Goal: Task Accomplishment & Management: Manage account settings

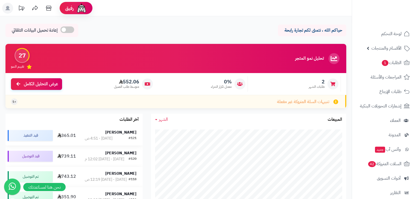
click at [102, 133] on div "شيماء محمد" at bounding box center [110, 132] width 51 height 5
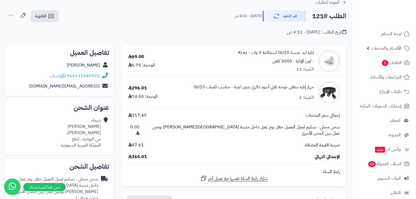
scroll to position [21, 0]
click at [11, 13] on icon at bounding box center [10, 15] width 11 height 11
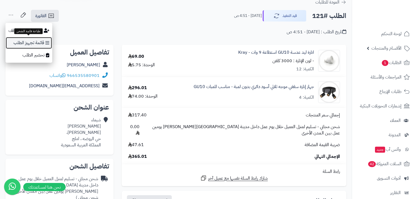
click at [21, 41] on link "قائمة تجهيز الطلب" at bounding box center [28, 43] width 47 height 12
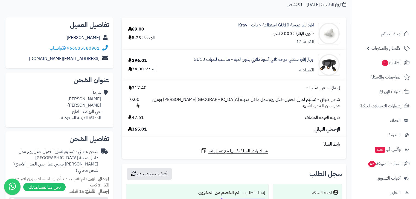
scroll to position [50, 0]
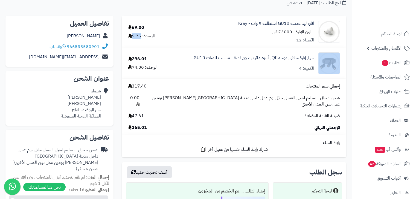
drag, startPoint x: 141, startPoint y: 36, endPoint x: 131, endPoint y: 36, distance: 9.3
click at [131, 36] on div "الوحدة: 5.75" at bounding box center [141, 36] width 27 height 6
drag, startPoint x: 42, startPoint y: 46, endPoint x: 71, endPoint y: 48, distance: 29.3
click at [71, 48] on div "966535580901 واتساب" at bounding box center [59, 47] width 99 height 11
click at [108, 47] on div "966535580901 واتساب" at bounding box center [59, 47] width 99 height 11
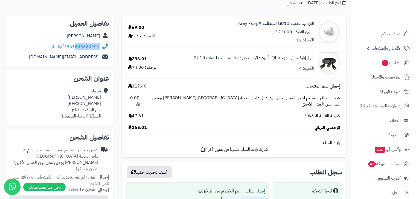
drag, startPoint x: 99, startPoint y: 47, endPoint x: 75, endPoint y: 49, distance: 24.1
click at [75, 49] on div "966535580901 واتساب" at bounding box center [59, 47] width 99 height 11
copy link "535580901"
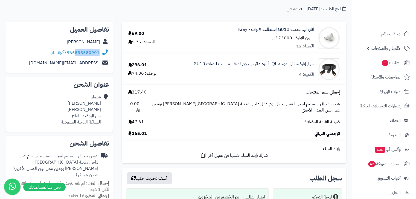
scroll to position [40, 0]
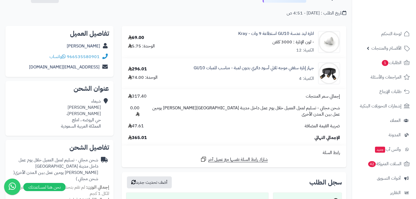
click at [192, 45] on div "انارة ليد عدسة GU10 استطاعة 9 وات - Kray - لون الإنارة : 3000 كلفن الكمية: 12" at bounding box center [258, 42] width 171 height 23
click at [331, 74] on img at bounding box center [328, 74] width 21 height 22
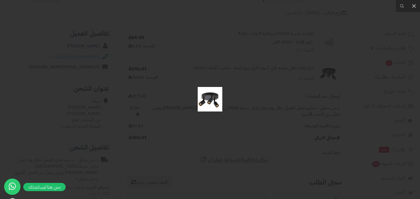
click at [202, 100] on img at bounding box center [210, 99] width 25 height 25
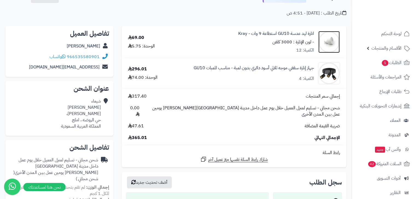
click at [327, 45] on img at bounding box center [328, 42] width 21 height 22
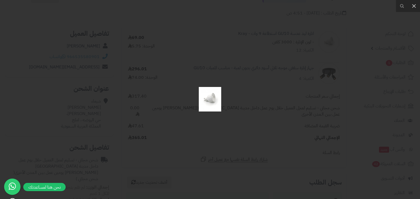
click at [213, 99] on img at bounding box center [210, 99] width 25 height 25
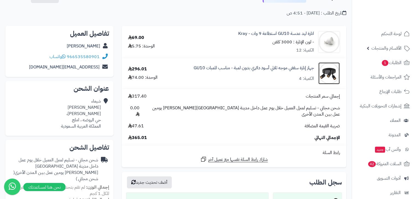
click at [324, 70] on img at bounding box center [328, 74] width 21 height 22
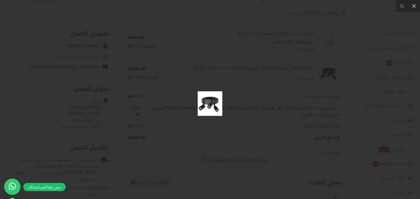
drag, startPoint x: 200, startPoint y: 100, endPoint x: 209, endPoint y: 103, distance: 9.3
click at [209, 103] on img at bounding box center [210, 104] width 25 height 25
click at [210, 103] on img at bounding box center [210, 99] width 25 height 25
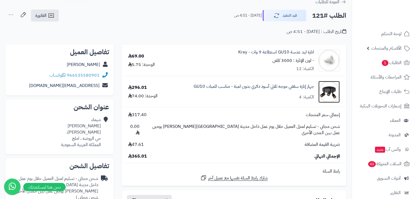
scroll to position [0, 0]
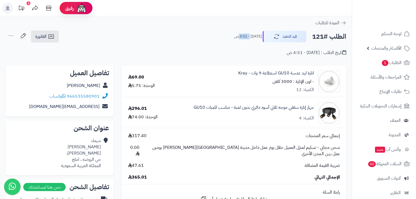
drag, startPoint x: 234, startPoint y: 38, endPoint x: 252, endPoint y: 38, distance: 18.0
click at [252, 38] on div "الطلب #121 قيد التنفيذ [DATE] - 4:51 ص" at bounding box center [287, 36] width 117 height 11
click at [247, 37] on small "[DATE] - 4:51 ص" at bounding box center [248, 36] width 28 height 5
drag, startPoint x: 245, startPoint y: 37, endPoint x: 239, endPoint y: 36, distance: 7.0
click at [239, 36] on small "[DATE] - 4:51 ص" at bounding box center [248, 36] width 28 height 5
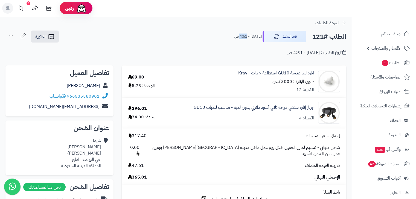
click at [245, 37] on small "[DATE] - 4:51 ص" at bounding box center [248, 36] width 28 height 5
click at [207, 40] on div "الطلب #121 قيد التنفيذ [DATE] - 4:51 ص الفاتورة طباعة الفاتورة إرسال الفاتورة إ…" at bounding box center [175, 36] width 340 height 13
click at [42, 36] on span "الفاتورة" at bounding box center [40, 36] width 11 height 7
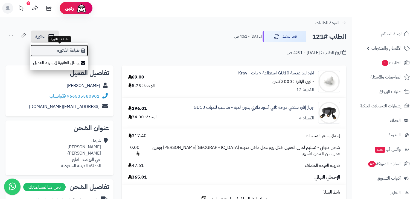
click at [78, 48] on link "طباعة الفاتورة" at bounding box center [59, 51] width 58 height 12
